Goal: Task Accomplishment & Management: Use online tool/utility

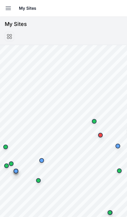
click at [4, 7] on button "Open sidebar" at bounding box center [8, 8] width 13 height 13
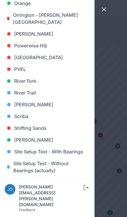
scroll to position [426, 0]
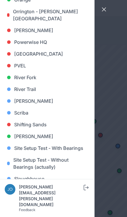
click at [27, 102] on link "Sarish" at bounding box center [47, 101] width 85 height 12
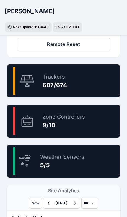
scroll to position [342, 0]
click at [92, 125] on div "90.0 % Zone Controllers 9/10" at bounding box center [63, 121] width 112 height 33
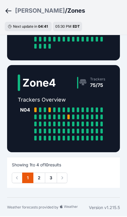
scroll to position [274, 0]
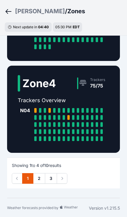
click at [41, 184] on link "2" at bounding box center [39, 178] width 12 height 11
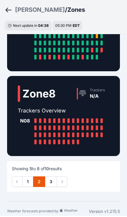
scroll to position [263, 0]
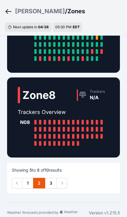
click at [53, 188] on link "3" at bounding box center [51, 183] width 12 height 11
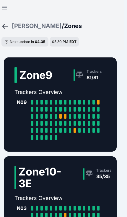
scroll to position [0, 3]
click at [4, 13] on button "Open sidebar" at bounding box center [4, 8] width 14 height 14
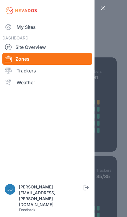
click at [19, 27] on link "My Sites" at bounding box center [47, 27] width 90 height 12
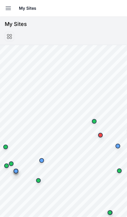
click at [8, 11] on icon "button" at bounding box center [8, 8] width 7 height 7
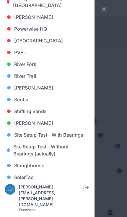
scroll to position [439, 0]
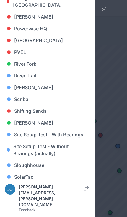
click at [33, 87] on link "[PERSON_NAME]" at bounding box center [47, 88] width 85 height 12
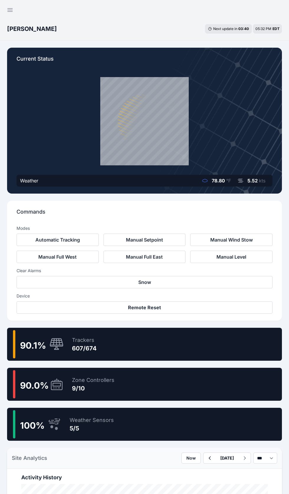
click at [206, 345] on div "90.1 % Trackers 607/674" at bounding box center [144, 344] width 274 height 33
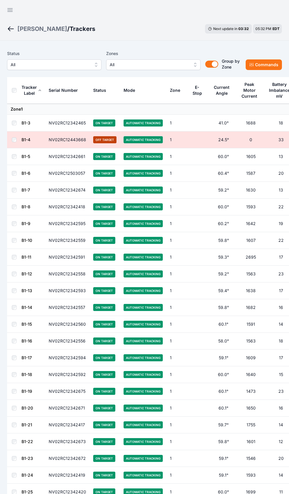
scroll to position [7, 0]
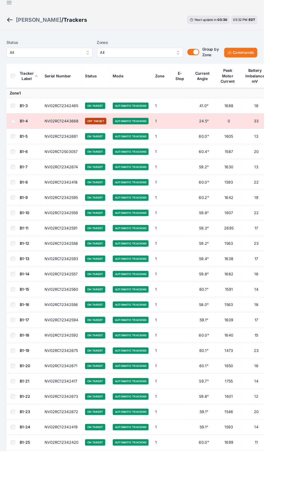
click at [39, 61] on button "All" at bounding box center [54, 57] width 94 height 11
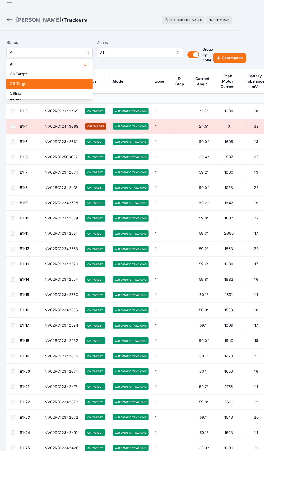
click at [19, 93] on span "Off Target" at bounding box center [51, 92] width 80 height 6
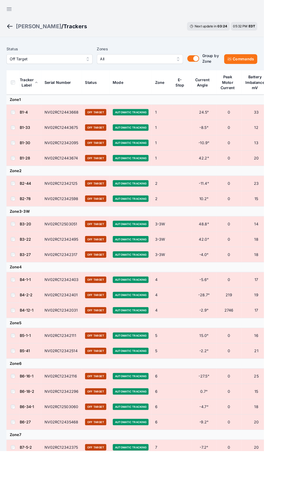
click at [10, 93] on th at bounding box center [14, 90] width 14 height 27
click at [263, 62] on button "Commands" at bounding box center [263, 64] width 36 height 11
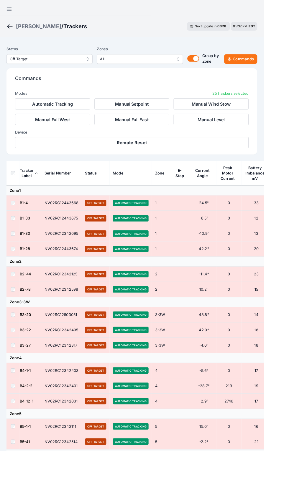
click at [185, 158] on button "Remote Reset" at bounding box center [144, 156] width 256 height 12
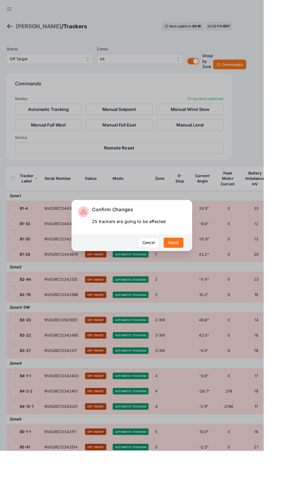
click at [201, 272] on button "Apply" at bounding box center [190, 266] width 22 height 11
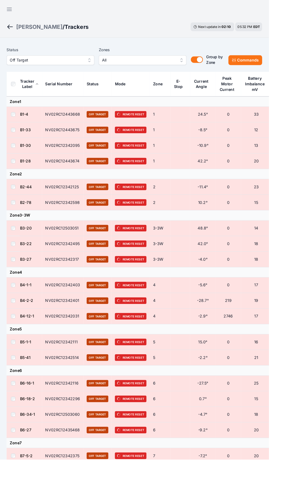
click at [7, 10] on icon "button" at bounding box center [9, 9] width 7 height 7
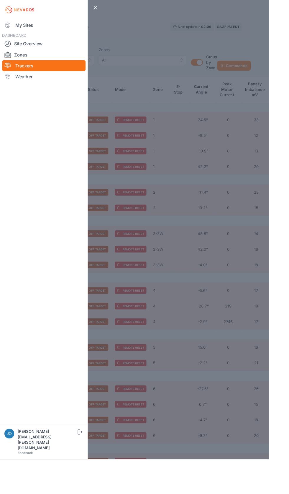
click at [12, 32] on link "My Sites" at bounding box center [47, 27] width 90 height 12
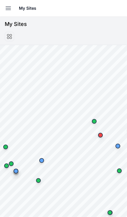
click at [10, 8] on icon "button" at bounding box center [8, 8] width 5 height 3
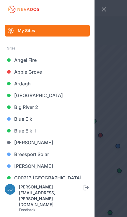
click at [38, 131] on link "Blue Elk II" at bounding box center [47, 131] width 85 height 12
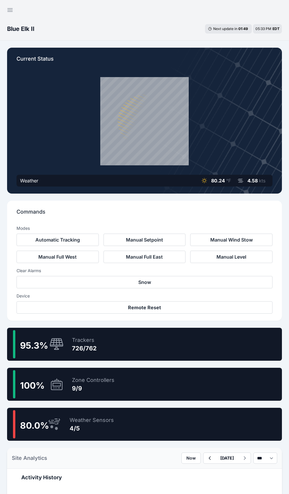
click at [155, 353] on div "95.3 % Trackers 726/762" at bounding box center [144, 344] width 274 height 33
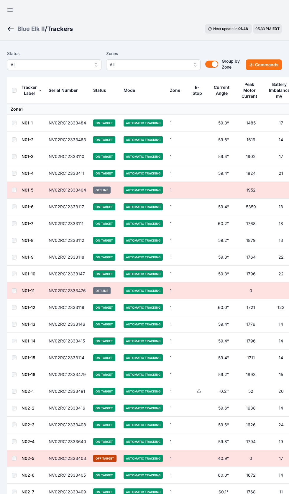
scroll to position [7, 0]
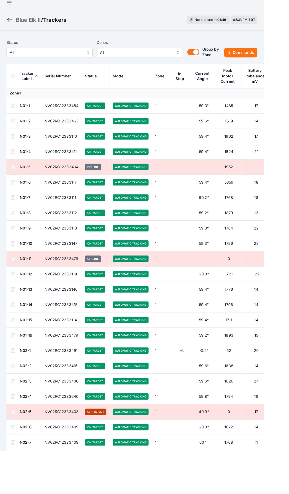
click at [77, 60] on span "All" at bounding box center [50, 57] width 79 height 7
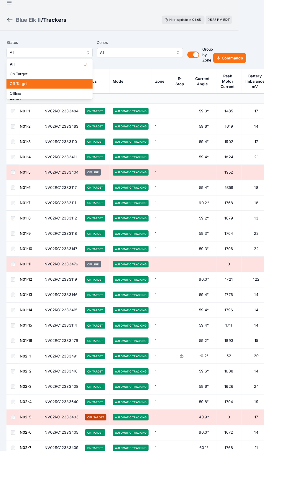
click at [67, 92] on span "Off Target" at bounding box center [51, 92] width 80 height 6
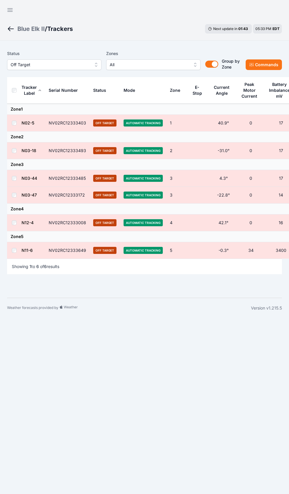
click at [262, 62] on button "Commands" at bounding box center [263, 64] width 36 height 11
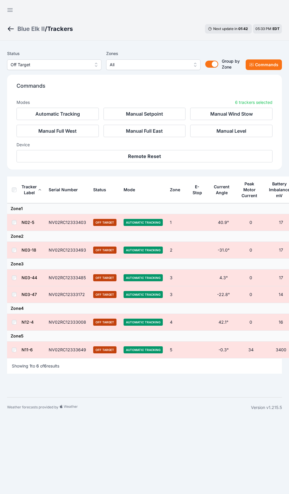
click at [177, 157] on button "Remote Reset" at bounding box center [144, 156] width 256 height 12
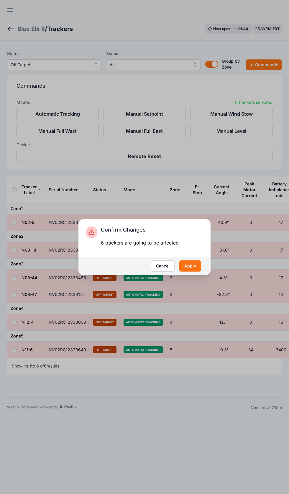
click at [193, 266] on button "Apply" at bounding box center [190, 266] width 22 height 11
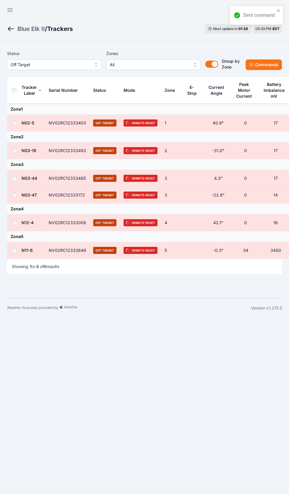
click at [79, 67] on span "Off Target" at bounding box center [50, 64] width 79 height 7
click at [41, 26] on div "Blue Elk II" at bounding box center [30, 29] width 27 height 8
